Goal: Task Accomplishment & Management: Manage account settings

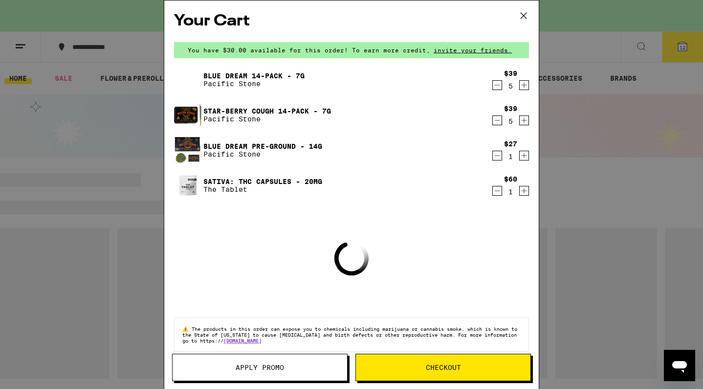
click at [525, 18] on icon at bounding box center [523, 15] width 15 height 15
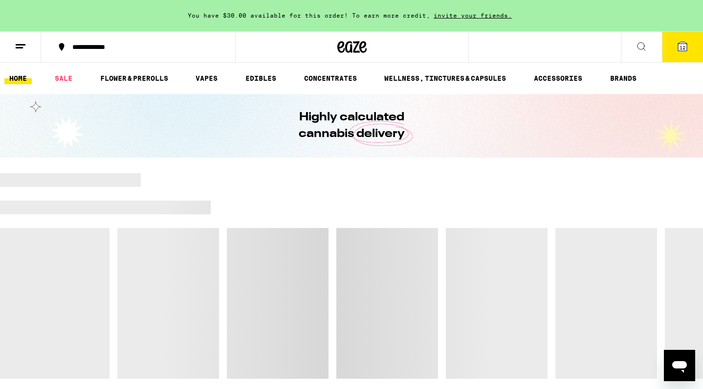
click at [22, 50] on icon at bounding box center [21, 47] width 12 height 12
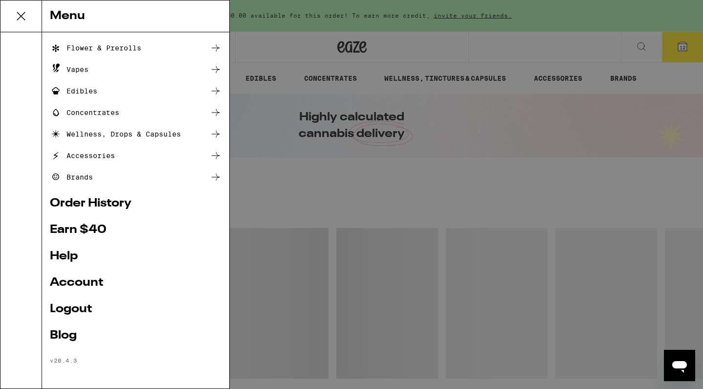
scroll to position [61, 0]
click at [70, 308] on link "Logout" at bounding box center [136, 309] width 172 height 12
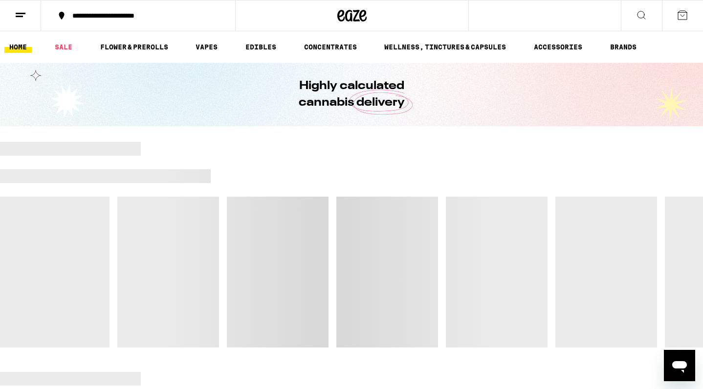
scroll to position [0, 0]
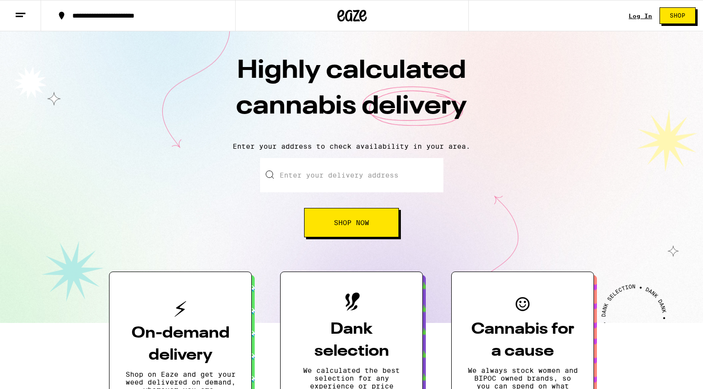
click at [645, 16] on link "Log In" at bounding box center [640, 16] width 23 height 6
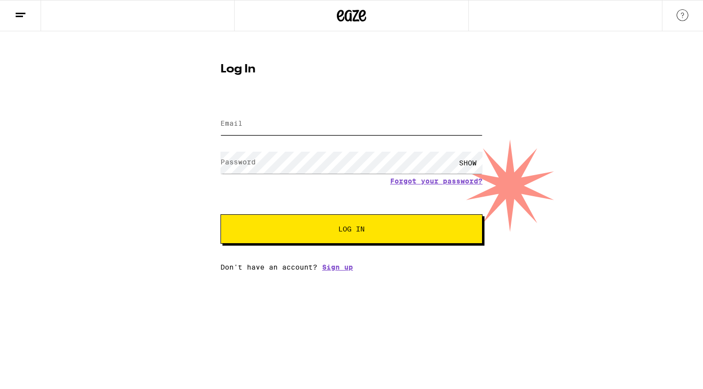
type input "[EMAIL_ADDRESS][DOMAIN_NAME]"
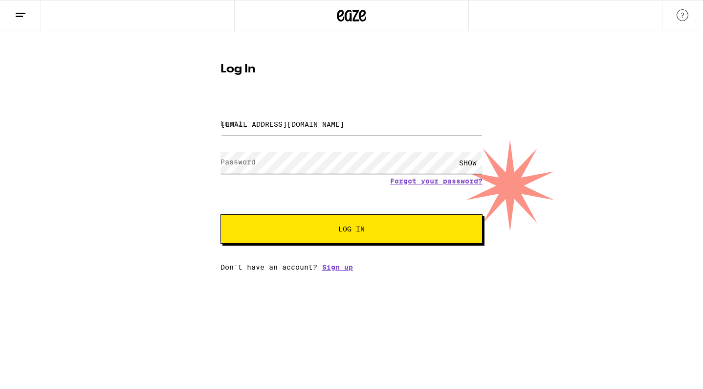
click at [351, 230] on button "Log In" at bounding box center [351, 228] width 262 height 29
